Goal: Task Accomplishment & Management: Manage account settings

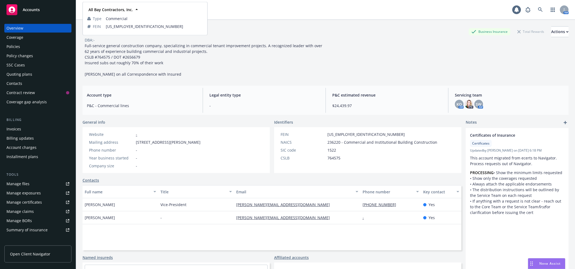
click at [102, 11] on div "All Bay Contractors, Inc. All Bay Contractors, Inc. Type Commercial FEIN [US_EM…" at bounding box center [117, 9] width 68 height 11
click at [351, 10] on div "All Bay Contractors, Inc. All Bay Contractors, Inc. All Bay Contractors, Inc. T…" at bounding box center [298, 9] width 430 height 11
click at [129, 13] on button "All Bay Contractors, Inc." at bounding box center [117, 9] width 68 height 11
type input "serres"
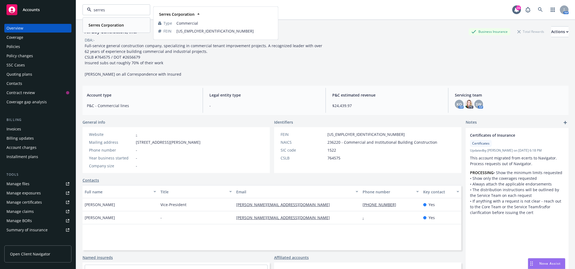
click at [112, 26] on strong "Serres Corporation" at bounding box center [106, 24] width 35 height 5
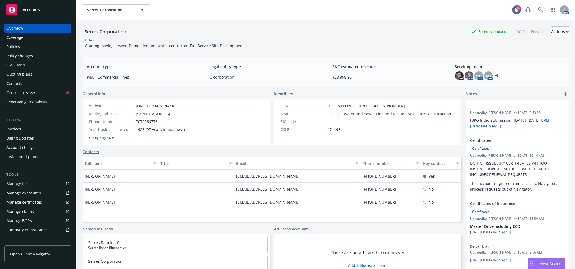
click at [42, 59] on div "Policy changes" at bounding box center [37, 55] width 63 height 9
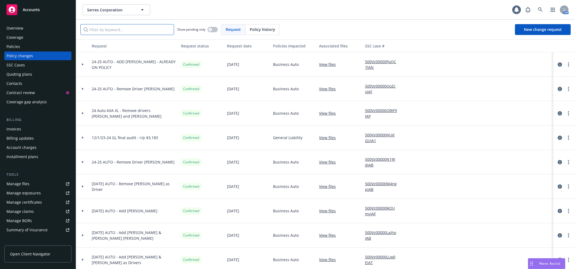
click at [134, 32] on input "Filter by keyword..." at bounding box center [127, 29] width 94 height 11
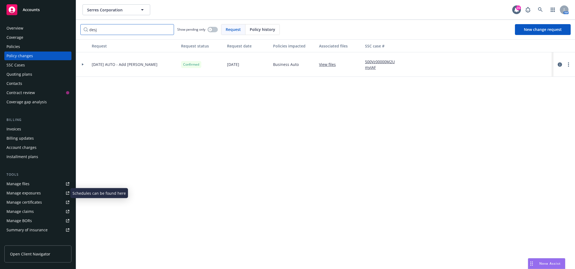
type input "desj"
click at [31, 191] on div "Manage exposures" at bounding box center [23, 192] width 34 height 9
click at [80, 65] on div at bounding box center [82, 64] width 9 height 2
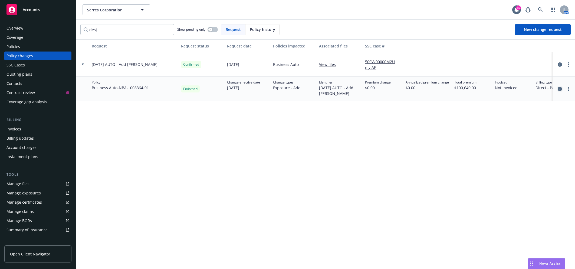
click at [558, 90] on icon "circleInformation" at bounding box center [560, 89] width 4 height 4
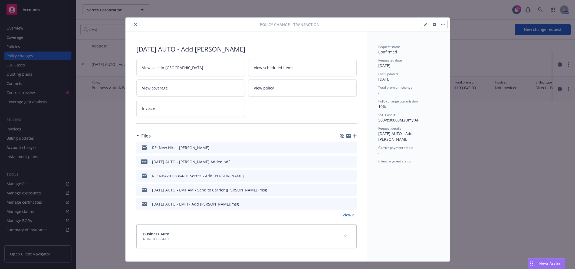
click at [352, 138] on div "Files" at bounding box center [246, 135] width 220 height 11
click at [353, 135] on icon "button" at bounding box center [355, 136] width 4 height 4
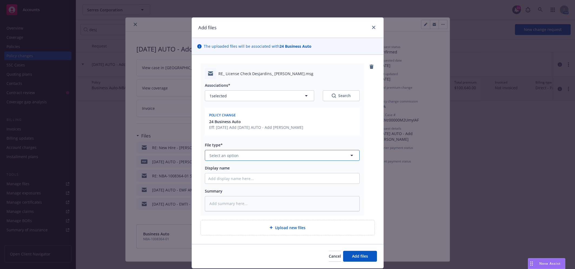
click at [242, 160] on button "Select an option" at bounding box center [282, 155] width 155 height 11
type input "d"
type input "change"
type textarea "x"
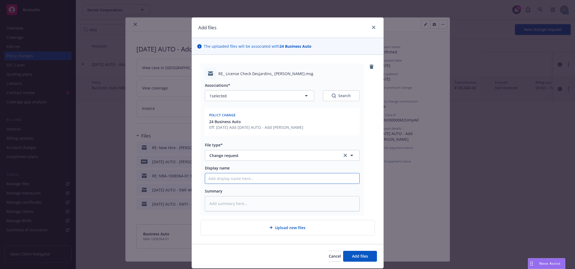
type input "E"
type textarea "x"
type input "EMT"
type textarea "x"
type input "EMTI"
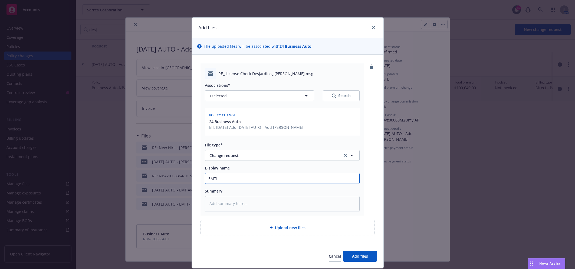
type textarea "x"
type input "EMTI"
type textarea "x"
type input "EMTI -"
type textarea "x"
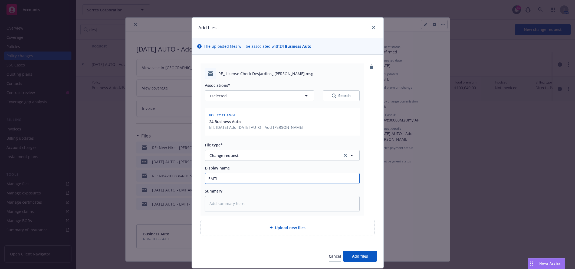
type input "EMTI -"
type textarea "x"
type input "EMTI - J"
type textarea "x"
type input "EMTI - Ja"
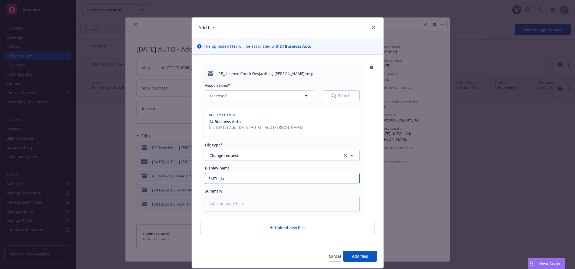
type textarea "x"
type input "EMTI - Jac"
type textarea "x"
type input "EMTI - Jaco"
type textarea "x"
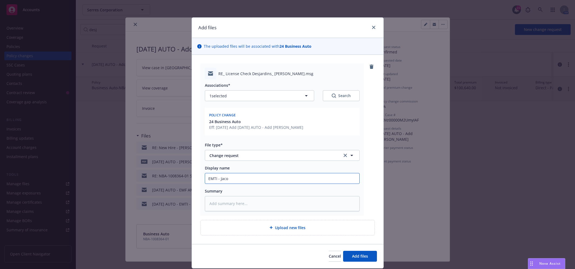
type input "[PERSON_NAME]"
type textarea "x"
type input "[PERSON_NAME]"
type textarea "x"
type input "EMTI - [PERSON_NAME]"
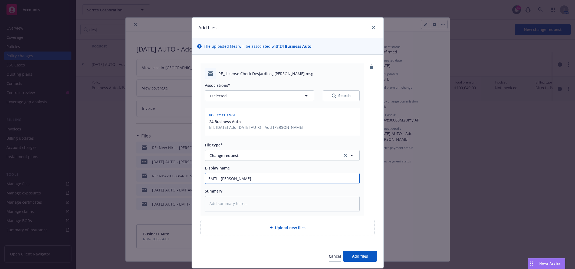
type textarea "x"
type input "EMTI - [PERSON_NAME]"
type textarea "x"
type input "EMTI - [PERSON_NAME]"
type textarea "x"
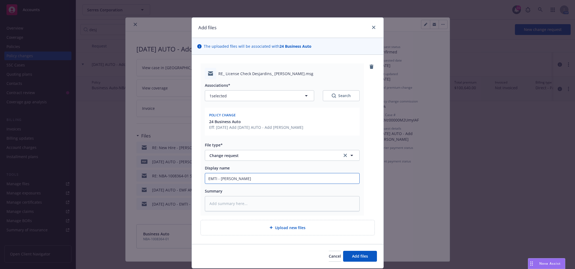
type input "EMTI - [PERSON_NAME]"
type textarea "x"
type input "EMTI - [PERSON_NAME]"
type textarea "x"
type input "EMTI - [PERSON_NAME]"
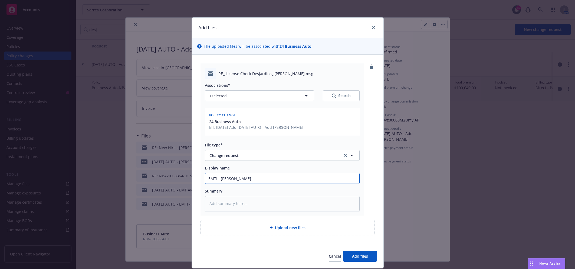
type textarea "x"
type input "EMTI - [PERSON_NAME]"
type textarea "x"
type input "EMTI - [PERSON_NAME]"
type textarea "x"
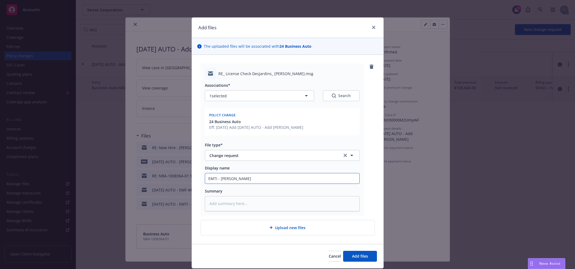
type input "EMTI - [PERSON_NAME]"
type textarea "x"
type input "EMTI - [PERSON_NAME]"
type textarea "x"
type input "EMTI - [PERSON_NAME] i"
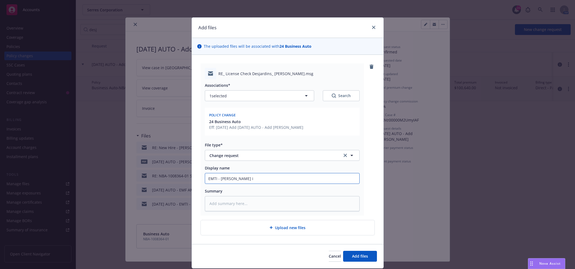
type textarea "x"
type input "EMTI - [PERSON_NAME] is"
type textarea "x"
type input "EMTI - [PERSON_NAME] is"
type textarea "x"
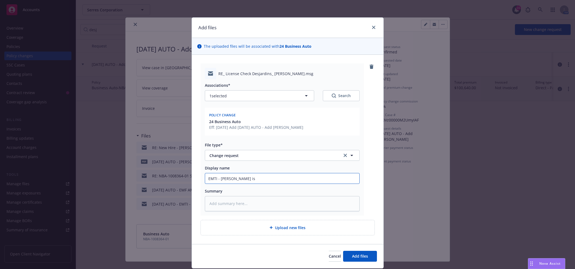
type input "EMTI - [PERSON_NAME] is a"
type textarea "x"
type input "EMTI - [PERSON_NAME] is alr"
type textarea "x"
type input "EMTI - [PERSON_NAME] is alre"
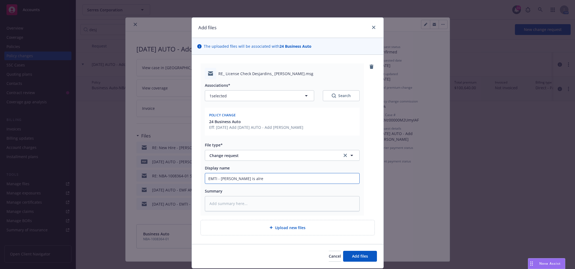
type textarea "x"
type input "EMTI - [PERSON_NAME] is alrea"
type textarea "x"
type input "EMTI - [PERSON_NAME] is alread"
type textarea "x"
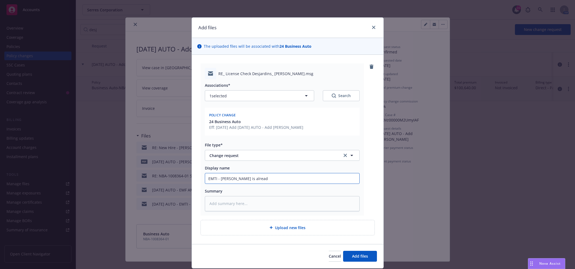
type input "EMTI - [PERSON_NAME] is already"
type textarea "x"
type input "EMTI - [PERSON_NAME] is already o"
type textarea "x"
type input "EMTI - [PERSON_NAME] is already on"
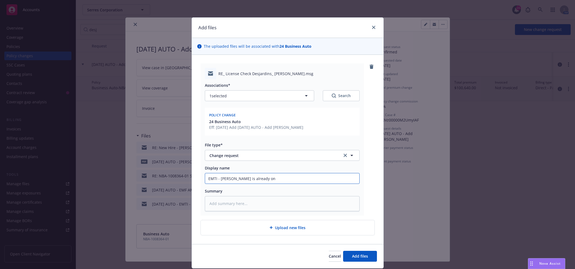
type textarea "x"
type input "EMTI - [PERSON_NAME] is already on d"
type textarea "x"
type input "EMTI - [PERSON_NAME] is already on dri"
type textarea "x"
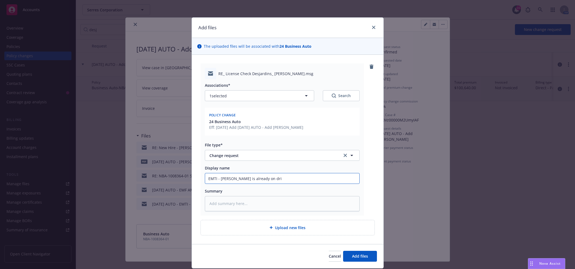
type input "EMTI - [PERSON_NAME] is already on drie"
type textarea "x"
type input "EMTI - [PERSON_NAME] is already on drier"
type textarea "x"
type input "EMTI - [PERSON_NAME] is already on drier"
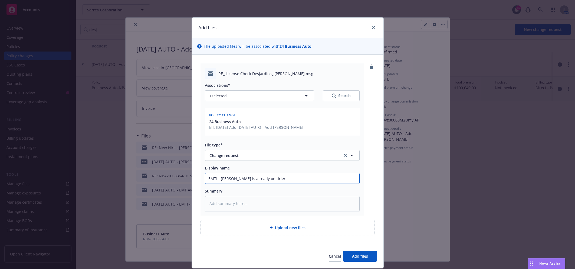
type textarea "x"
type input "EMTI - [PERSON_NAME] is already on drier"
type textarea "x"
type input "EMTI - [PERSON_NAME] is already on drie"
type textarea "x"
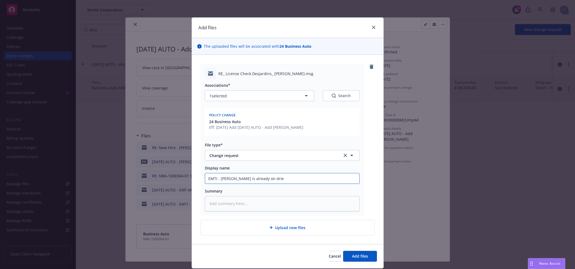
type input "EMTI - [PERSON_NAME] is already on dri"
type textarea "x"
type input "EMTI - [PERSON_NAME] is already on driv"
type textarea "x"
type input "EMTI - [PERSON_NAME] is already on drive"
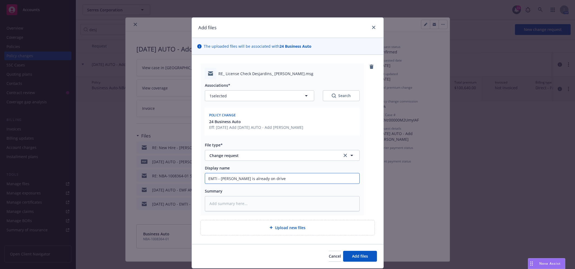
type textarea "x"
type input "EMTI - [PERSON_NAME] is already on driver"
type textarea "x"
type input "EMTI - [PERSON_NAME] is already on driver"
type textarea "x"
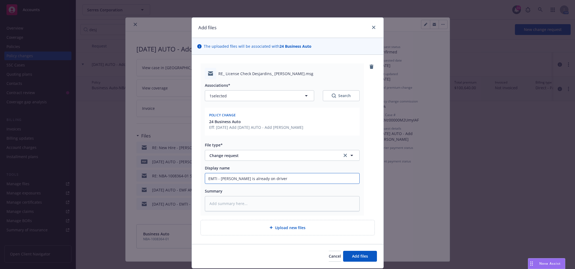
type input "EMTI - [PERSON_NAME] is already on driver l"
type textarea "x"
type input "EMTI - [PERSON_NAME] is already on driver li"
type textarea "x"
type input "EMTI - [PERSON_NAME] is already on driver lis"
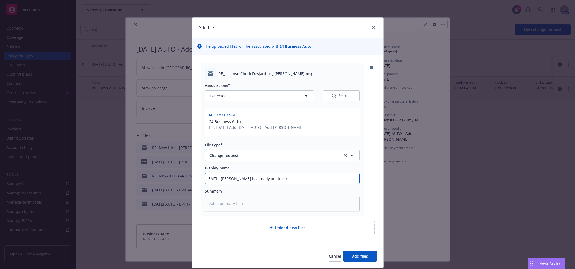
type textarea "x"
type input "EMTI - [PERSON_NAME] is already on driver list"
click at [361, 259] on button "Add files" at bounding box center [360, 255] width 34 height 11
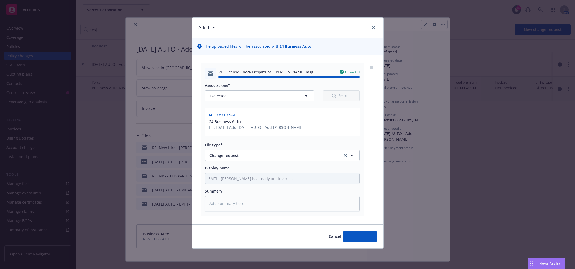
type textarea "x"
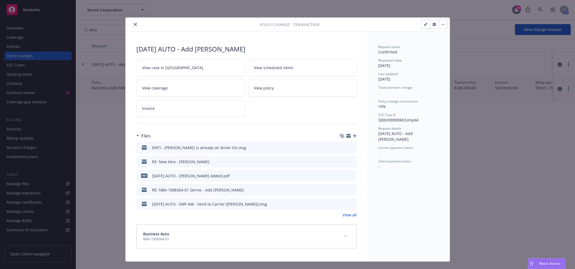
click at [134, 25] on icon "close" at bounding box center [135, 24] width 3 height 3
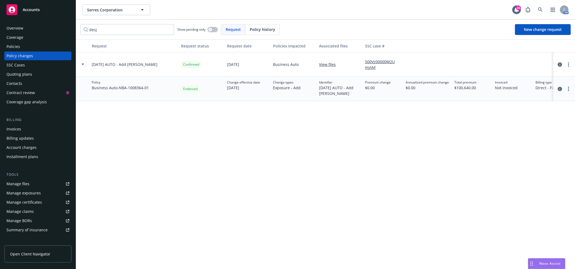
click at [11, 46] on div "Policies" at bounding box center [13, 46] width 14 height 9
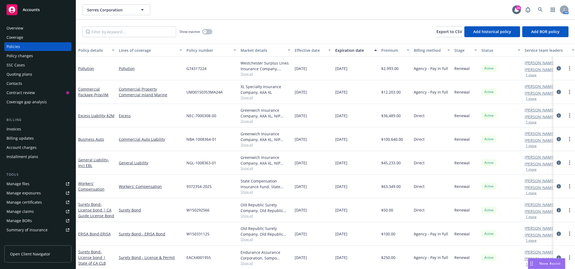
click at [119, 37] on div "Show inactive Export to CSV Add historical policy Add BOR policy" at bounding box center [325, 32] width 499 height 24
click at [119, 34] on input "Filter by keyword..." at bounding box center [130, 31] width 94 height 11
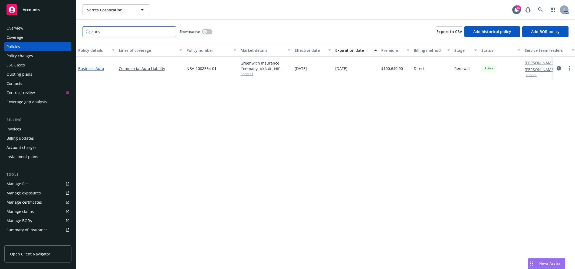
type input "auto"
click at [98, 69] on link "Business Auto" at bounding box center [91, 68] width 26 height 5
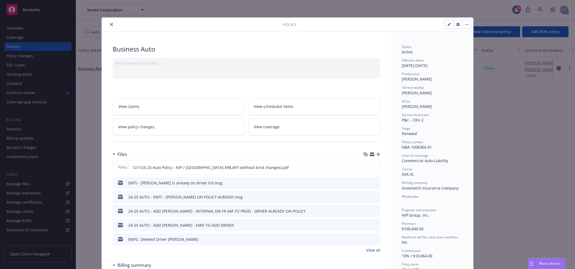
scroll to position [16, 0]
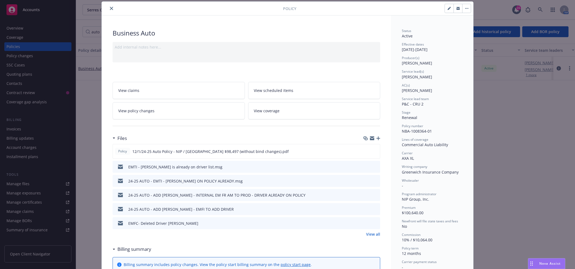
click at [377, 138] on icon "button" at bounding box center [379, 138] width 4 height 4
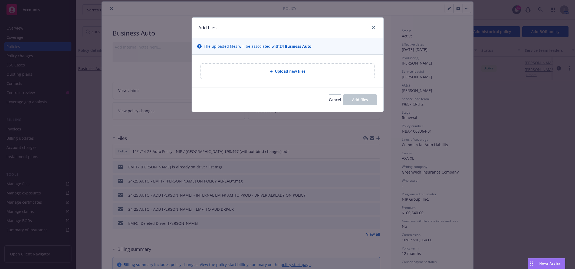
type textarea "x"
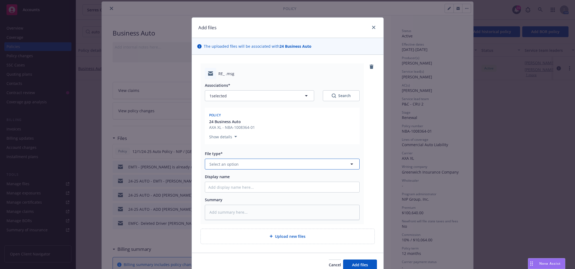
click at [236, 166] on button "Select an option" at bounding box center [282, 163] width 155 height 11
type input "c"
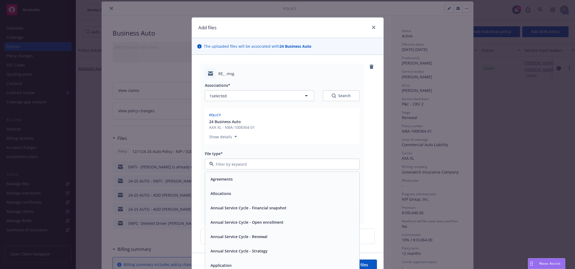
type input "c"
type input "emai"
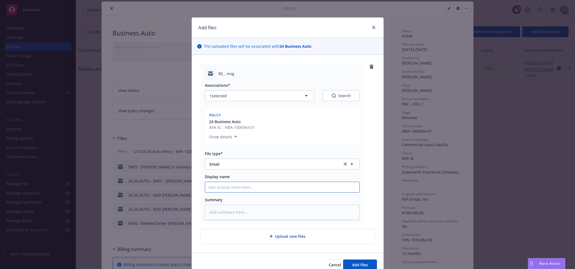
type textarea "x"
type input "2"
type textarea "x"
type input "25"
type textarea "x"
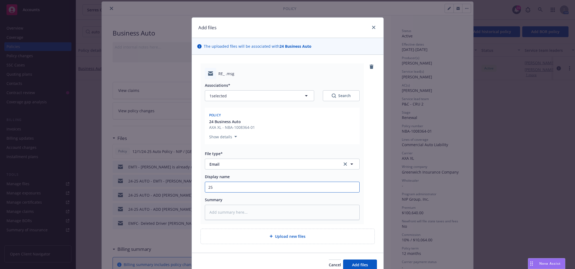
type input "25-"
type textarea "x"
type input "25-2"
type textarea "x"
type input "25-"
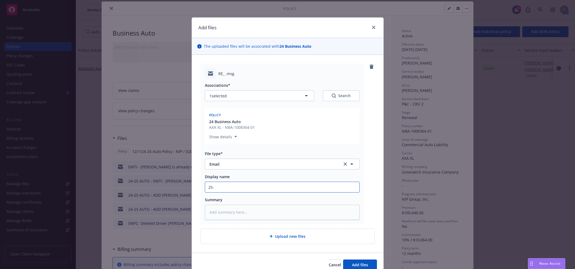
type textarea "x"
type input "25"
type textarea "x"
type input "2"
type textarea "x"
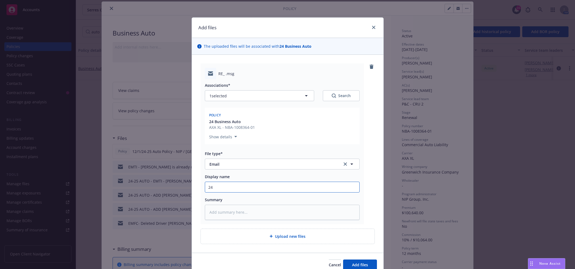
type input "24-"
type textarea "x"
type input "24-2"
type textarea "x"
type input "24-25"
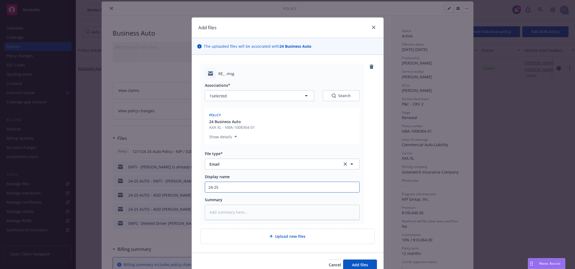
type textarea "x"
type input "24-25"
type textarea "x"
type input "24-25 AU"
type textarea "x"
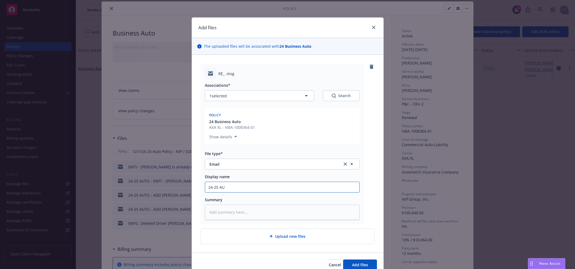
type input "24-25 AUT"
type textarea "x"
type input "24-25 AUTO"
type textarea "x"
type input "24-25 AUTO"
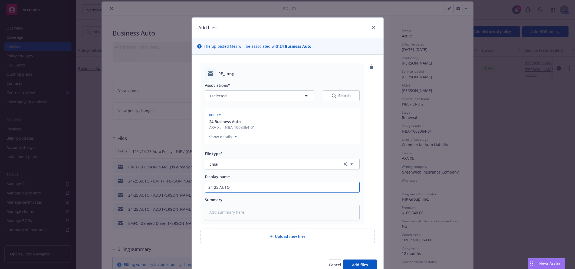
type textarea "x"
type input "24-25 AUTO -"
type textarea "x"
type input "24-25 AUTO -"
type textarea "x"
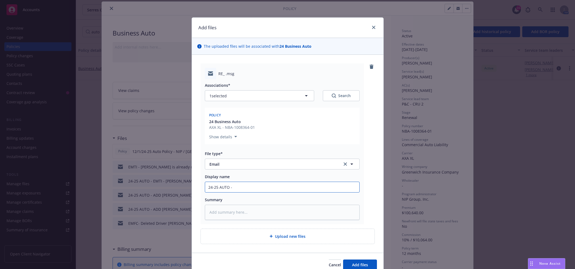
type input "24-25 AUTO - E"
type textarea "x"
type input "24-25 AUTO - EM"
type textarea "x"
type input "24-25 AUTO - EMTI"
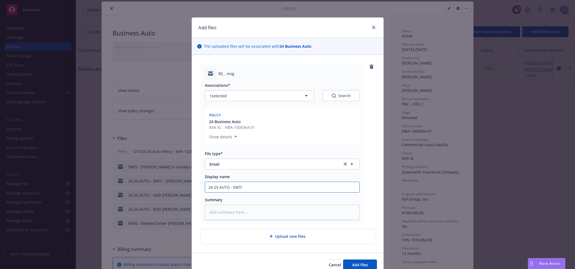
type textarea "x"
type input "24-25 AUTO - EMTI"
type textarea "x"
type input "24-25 AUTO - EMTI w"
type textarea "x"
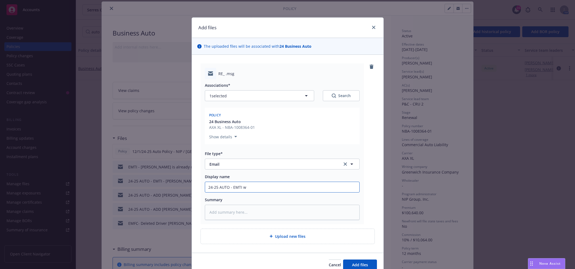
type input "24-25 AUTO - EMTI wi"
type textarea "x"
type input "24-25 AUTO - EMTI wit"
type textarea "x"
type input "24-25 AUTO - EMTI with"
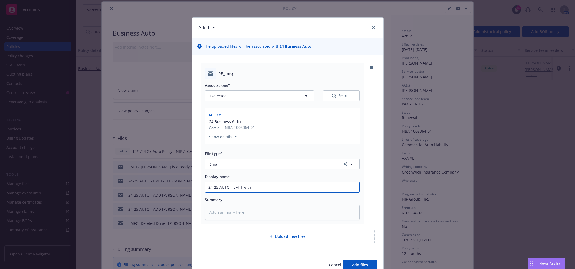
type textarea "x"
type input "24-25 AUTO - EMTI with D"
type textarea "x"
type input "24-25 AUTO - EMTI with Dr"
type textarea "x"
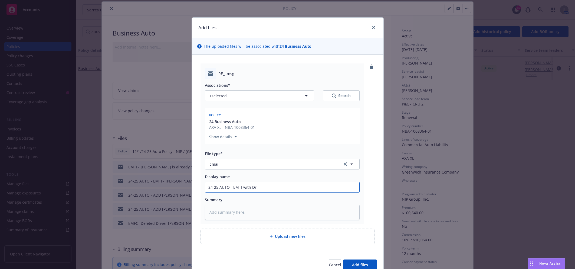
type input "24-25 AUTO - EMTI with Dri"
type textarea "x"
type input "24-25 AUTO - EMTI with Driv"
type textarea "x"
type input "24-25 AUTO - EMTI with Drive"
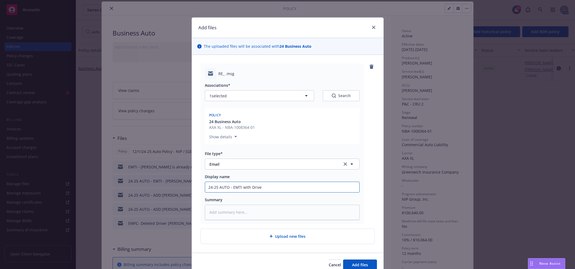
type textarea "x"
type input "24-25 AUTO - EMTI with Driver"
type textarea "x"
type input "24-25 AUTO - EMTI with Driver'"
type textarea "x"
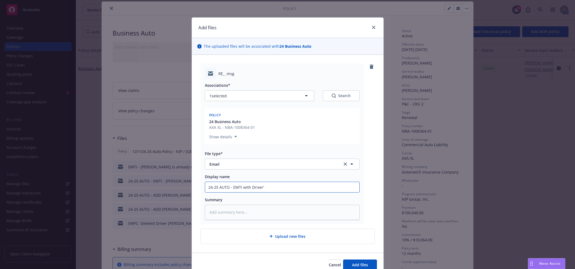
type input "24-25 AUTO - EMTI with Driver's"
type textarea "x"
type input "24-25 AUTO - EMTI with Driver's"
type textarea "x"
type input "24-25 AUTO - EMTI with Driver's L"
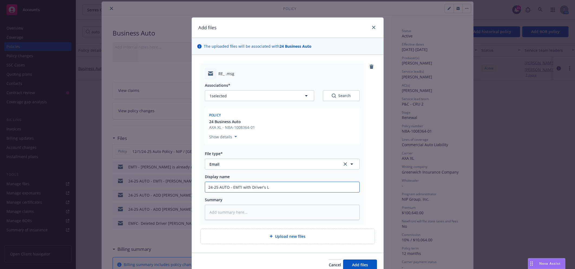
type textarea "x"
type input "24-25 AUTO - EMTI with Driver's [PERSON_NAME]"
type textarea "x"
type input "24-25 AUTO - EMTI with Driver's Lis"
type textarea "x"
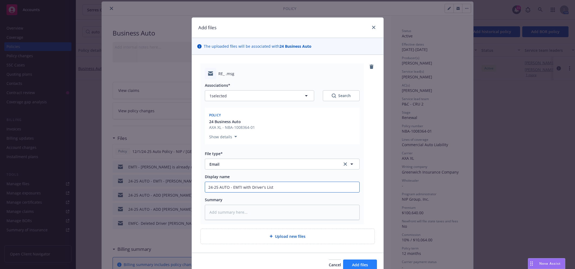
type input "24-25 AUTO - EMTI with Driver's List"
click at [357, 264] on span "Add files" at bounding box center [360, 264] width 16 height 5
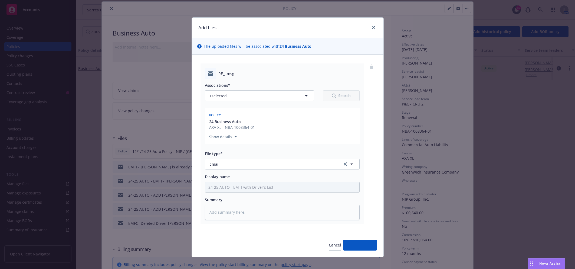
type textarea "x"
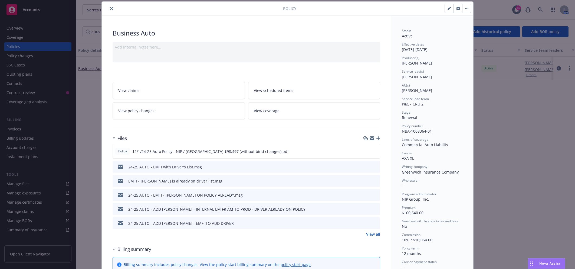
click at [110, 9] on icon "close" at bounding box center [111, 8] width 3 height 3
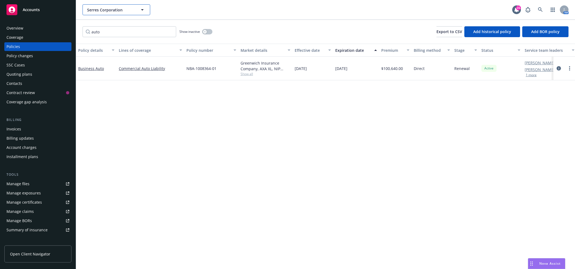
click at [107, 11] on span "Serres Corporation" at bounding box center [110, 10] width 47 height 6
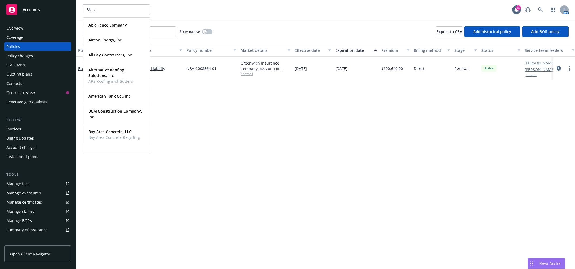
type input "s l f"
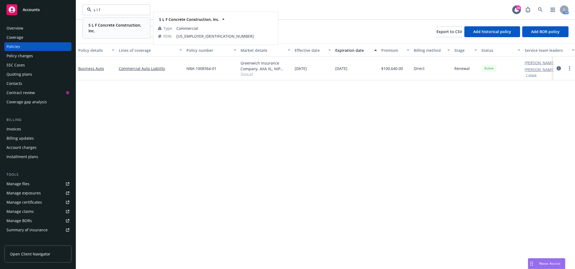
drag, startPoint x: 119, startPoint y: 27, endPoint x: 119, endPoint y: 23, distance: 3.5
click at [119, 23] on strong "S L F Concrete Construction, Inc." at bounding box center [115, 27] width 53 height 11
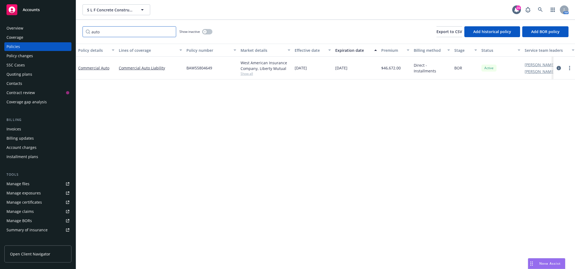
click at [102, 31] on input "auto" at bounding box center [130, 31] width 94 height 11
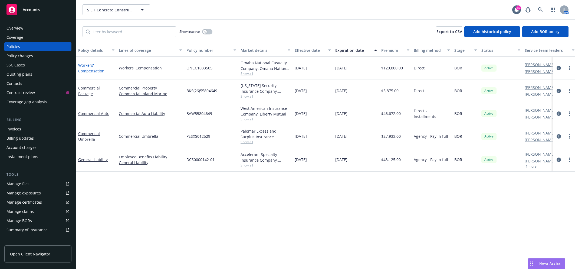
click at [93, 68] on link "Workers' Compensation" at bounding box center [91, 68] width 26 height 11
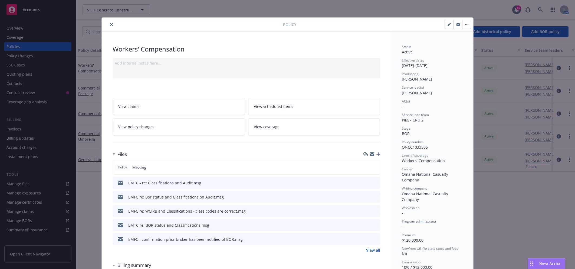
click at [377, 154] on icon "button" at bounding box center [379, 154] width 4 height 4
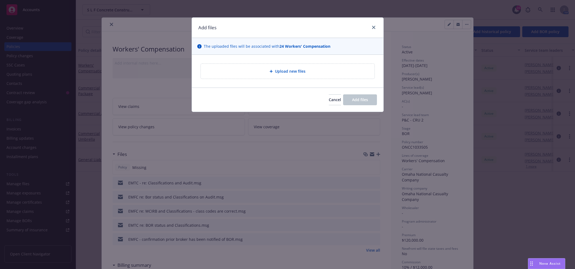
type textarea "x"
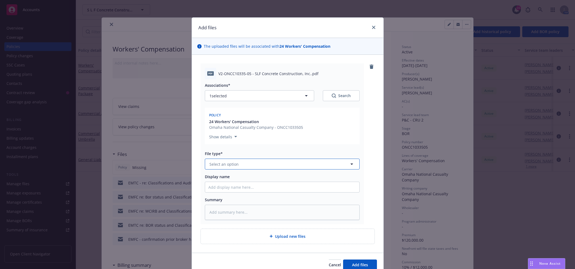
click at [236, 162] on button "Select an option" at bounding box center [282, 163] width 155 height 11
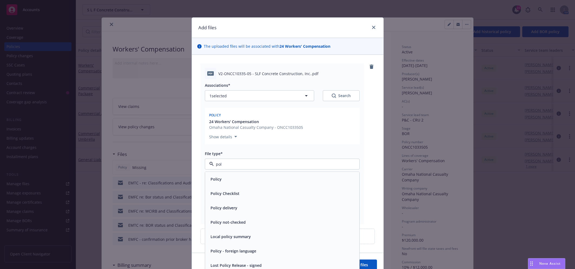
type input "poli"
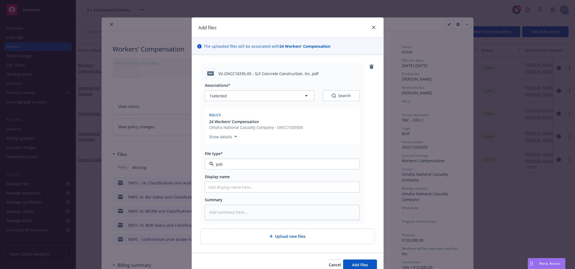
type textarea "x"
type input "2"
type textarea "x"
type input "24"
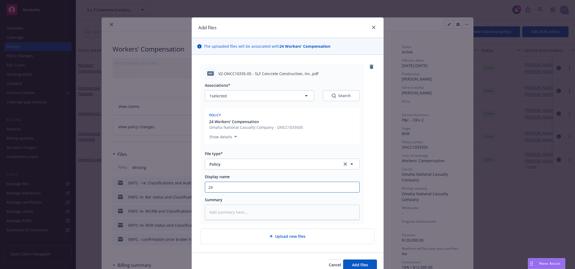
type textarea "x"
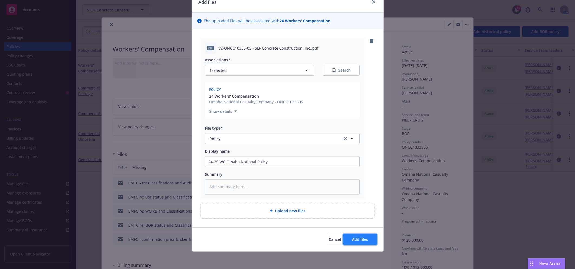
click at [361, 238] on span "Add files" at bounding box center [360, 238] width 16 height 5
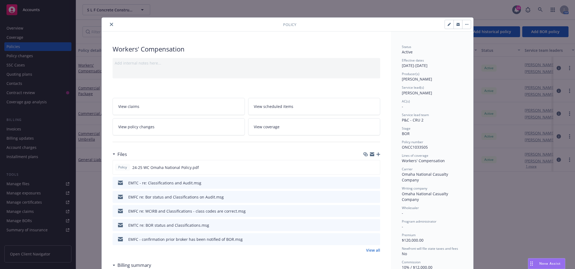
click at [108, 25] on button "close" at bounding box center [111, 24] width 6 height 6
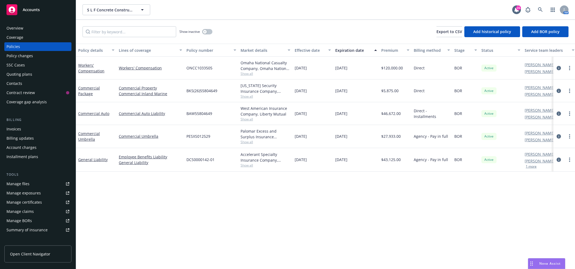
drag, startPoint x: 283, startPoint y: 26, endPoint x: 269, endPoint y: 23, distance: 13.9
click at [282, 25] on div "Show inactive Export to CSV Add historical policy Add BOR policy" at bounding box center [325, 32] width 499 height 24
click at [128, 11] on span "S L F Concrete Construction, Inc." at bounding box center [110, 10] width 47 height 6
click at [40, 14] on div "Accounts" at bounding box center [37, 9] width 63 height 11
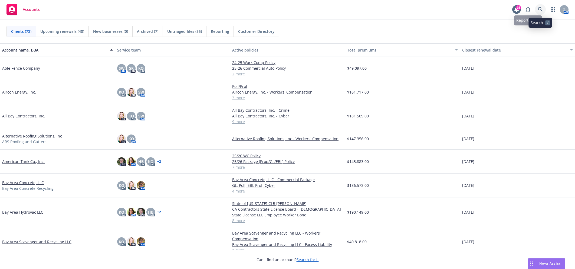
click at [540, 10] on icon at bounding box center [540, 9] width 5 height 5
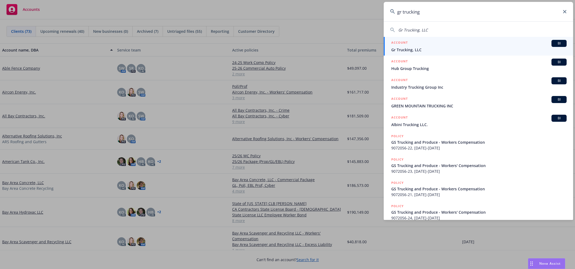
click at [459, 50] on span "Gr Trucking, LLC" at bounding box center [479, 50] width 175 height 6
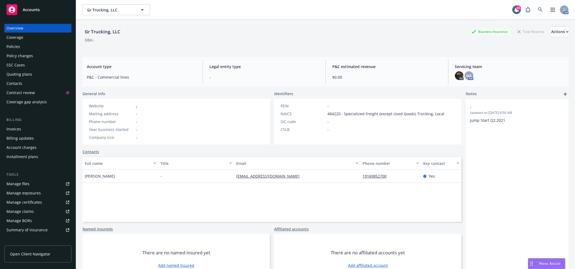
click at [16, 44] on div "Policies" at bounding box center [13, 46] width 14 height 9
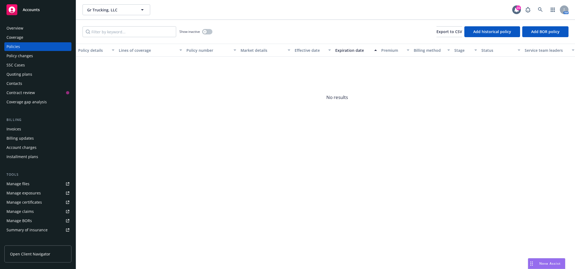
click at [23, 28] on div "Overview" at bounding box center [37, 28] width 63 height 9
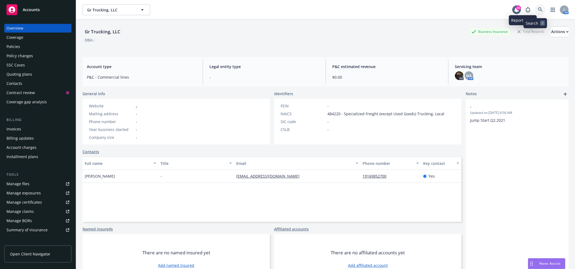
click at [535, 7] on link at bounding box center [540, 9] width 11 height 11
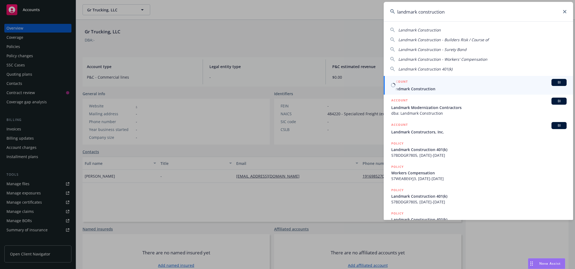
click at [449, 86] on span "Landmark Construction" at bounding box center [479, 89] width 175 height 6
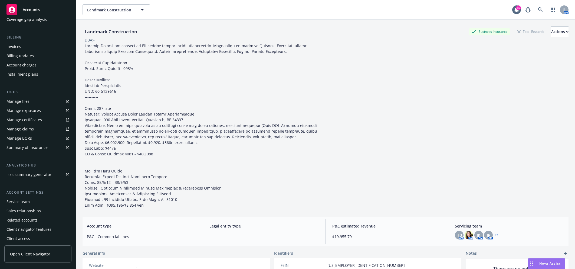
scroll to position [84, 0]
click at [29, 201] on div "Service team" at bounding box center [17, 199] width 23 height 9
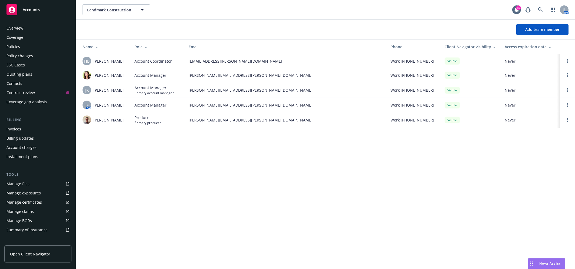
click at [23, 28] on div "Overview" at bounding box center [37, 28] width 63 height 9
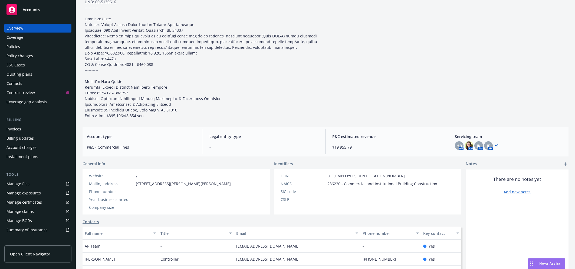
scroll to position [90, 0]
click at [24, 180] on div "Manage files" at bounding box center [17, 183] width 23 height 9
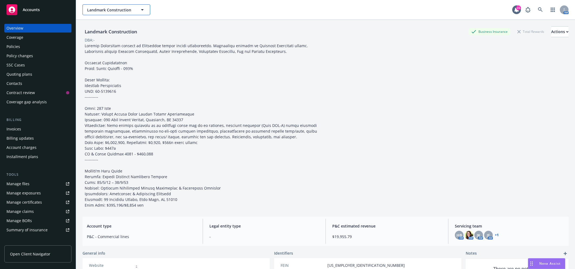
click at [127, 10] on span "Landmark Construction" at bounding box center [110, 10] width 47 height 6
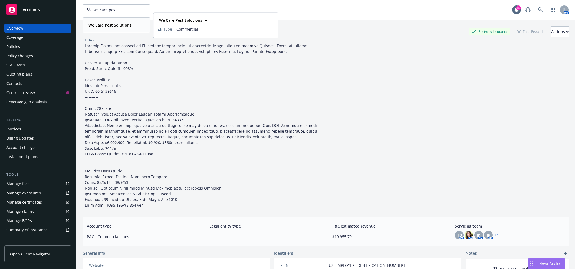
click at [122, 24] on strong "We Care Pest Solutions" at bounding box center [110, 24] width 43 height 5
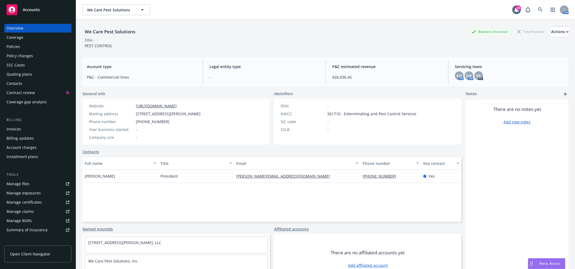
click at [25, 203] on div "Manage certificates" at bounding box center [23, 202] width 35 height 9
click at [26, 181] on div "Manage files" at bounding box center [17, 183] width 23 height 9
